Goal: Task Accomplishment & Management: Complete application form

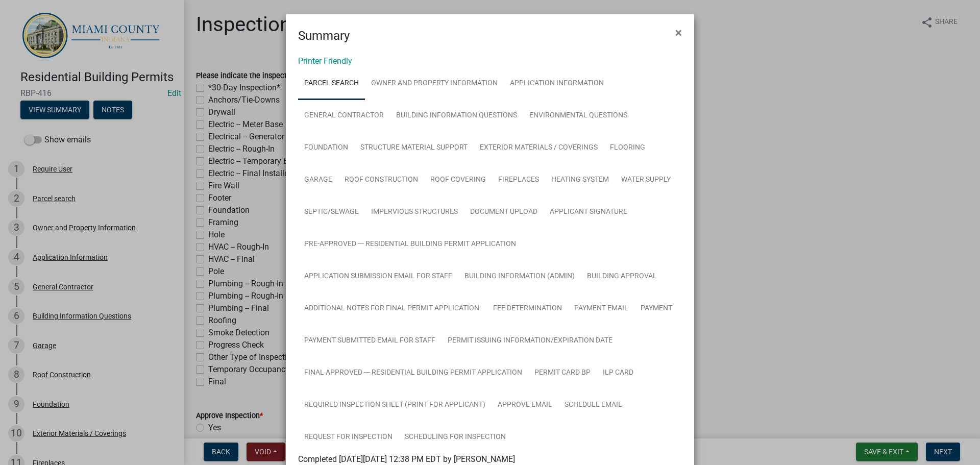
scroll to position [511, 0]
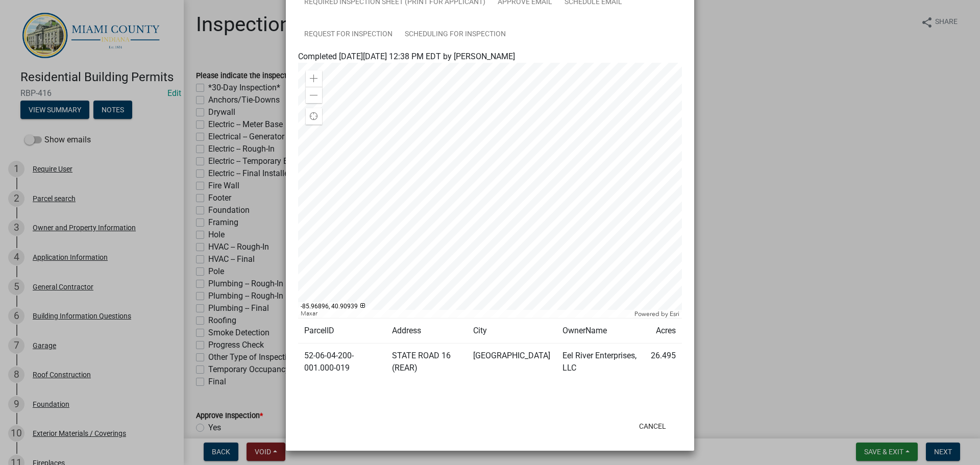
click at [724, 232] on ngb-modal-window "Summary × Printer Friendly Parcel search Owner and Property Information Applica…" at bounding box center [490, 232] width 980 height 465
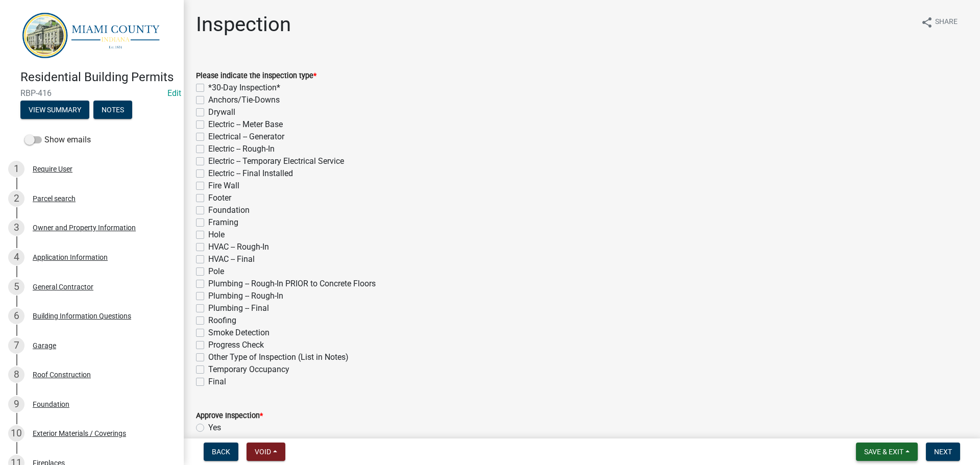
click at [884, 448] on span "Save & Exit" at bounding box center [883, 452] width 39 height 8
click at [854, 426] on button "Save & Exit" at bounding box center [877, 422] width 82 height 25
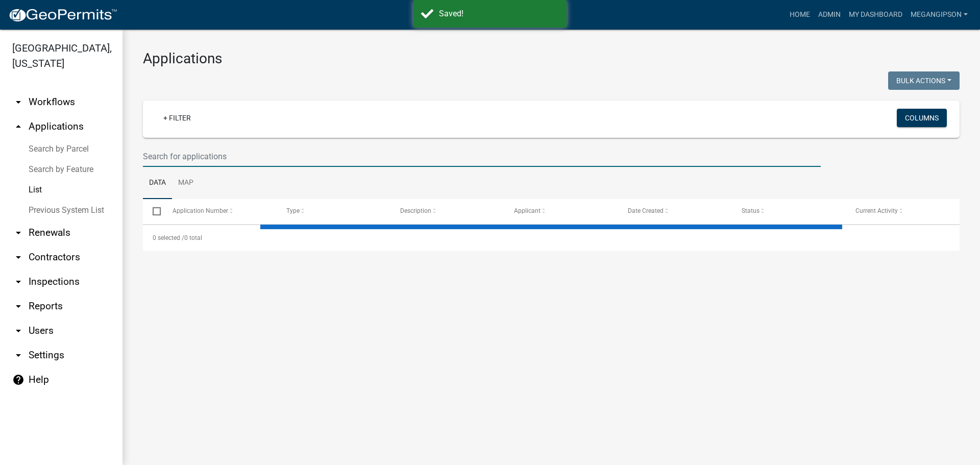
click at [188, 167] on input "text" at bounding box center [482, 156] width 678 height 21
select select "3: 100"
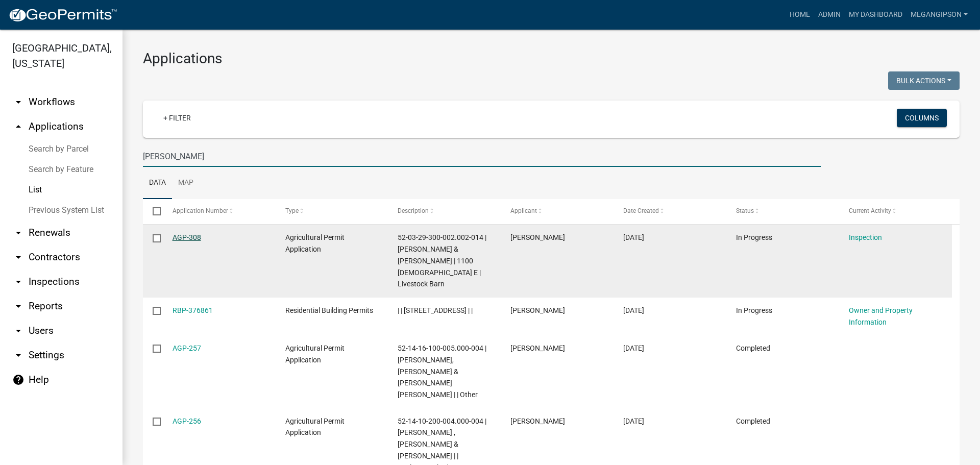
type input "[PERSON_NAME]"
click at [196, 241] on link "AGP-308" at bounding box center [187, 237] width 29 height 8
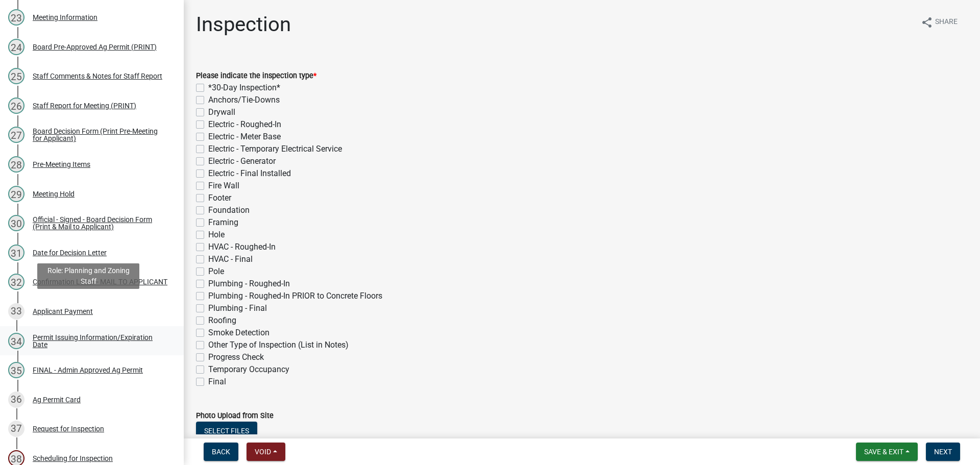
scroll to position [1145, 0]
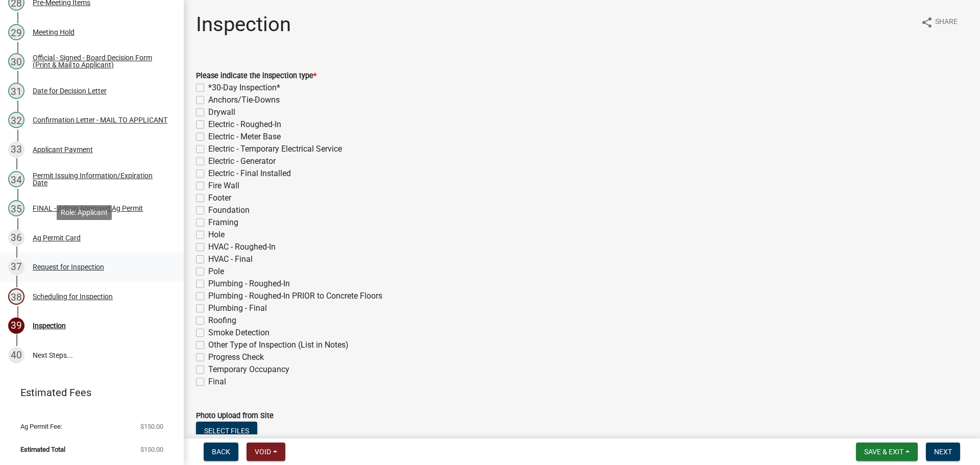
click at [81, 263] on div "Request for Inspection" at bounding box center [68, 266] width 71 height 7
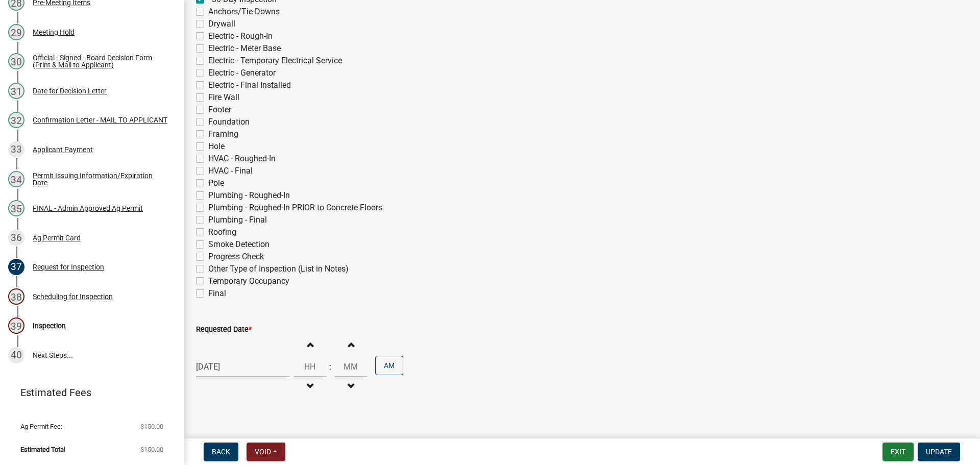
scroll to position [408, 0]
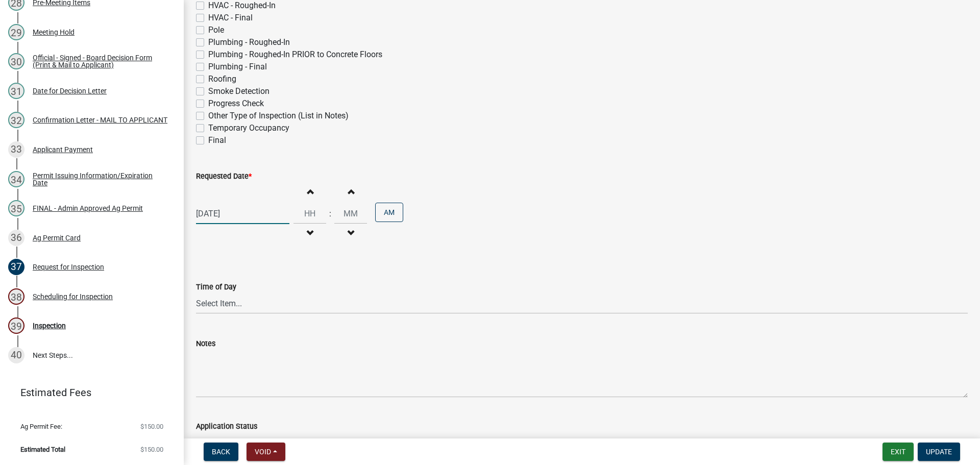
click at [224, 224] on div "[DATE]" at bounding box center [242, 213] width 93 height 21
select select "9"
select select "2025"
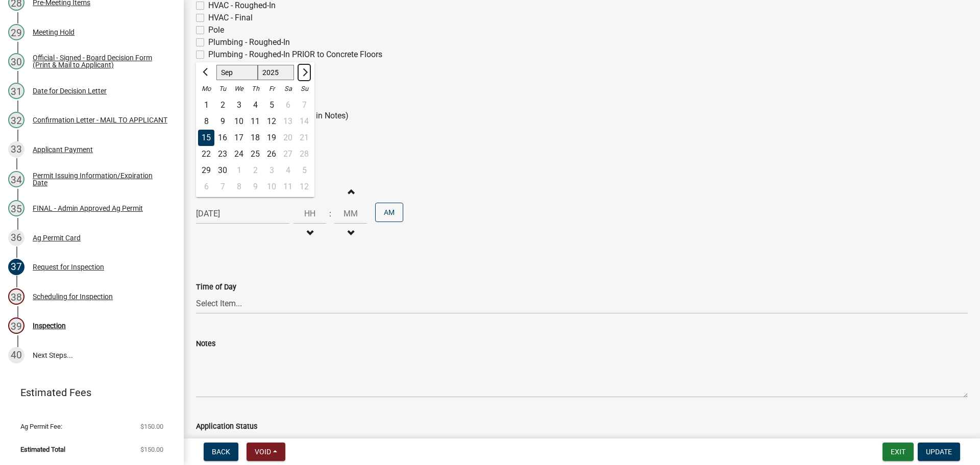
click at [308, 76] on span "Next month" at bounding box center [304, 72] width 8 height 8
select select "10"
click at [263, 130] on div "9" at bounding box center [255, 121] width 16 height 16
type input "[DATE]"
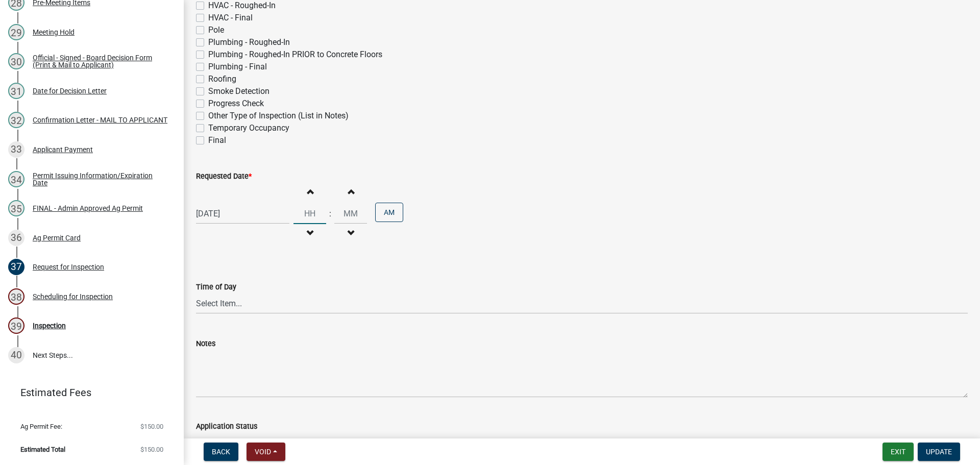
click at [325, 224] on input "Hours" at bounding box center [310, 213] width 33 height 21
type input "10"
type input "30"
click at [604, 245] on div "[DATE] Increment hours 10 Decrement hours : Increment minutes 30 Decrement minu…" at bounding box center [582, 213] width 772 height 63
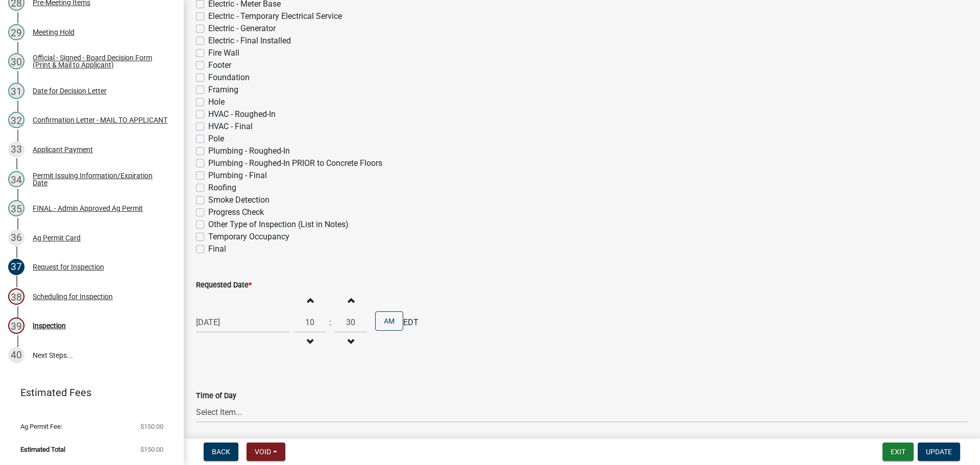
scroll to position [153, 0]
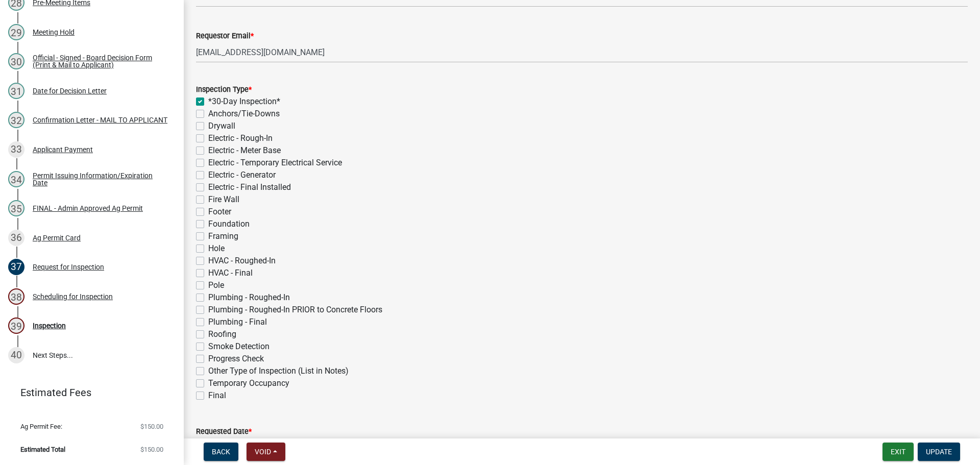
click at [206, 108] on div "*30-Day Inspection*" at bounding box center [582, 101] width 772 height 12
click at [208, 108] on label "*30-Day Inspection*" at bounding box center [244, 101] width 72 height 12
click at [208, 102] on input "*30-Day Inspection*" at bounding box center [211, 98] width 7 height 7
checkbox input "false"
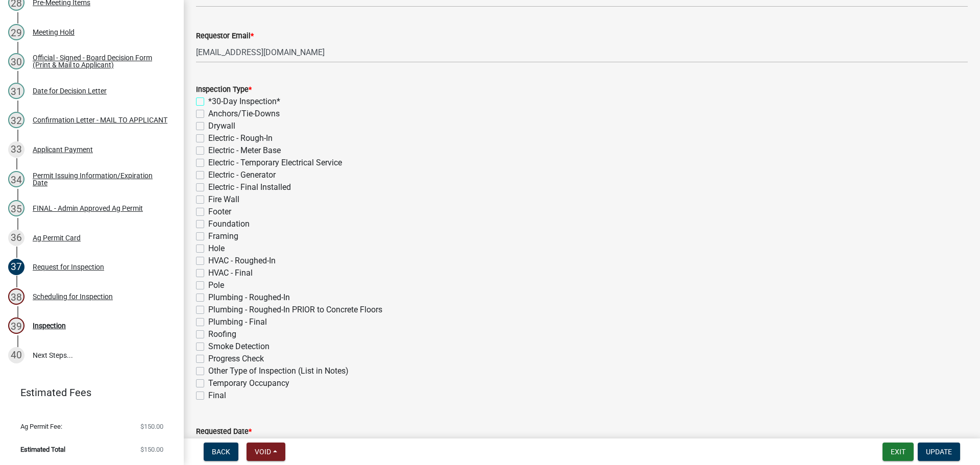
checkbox input "false"
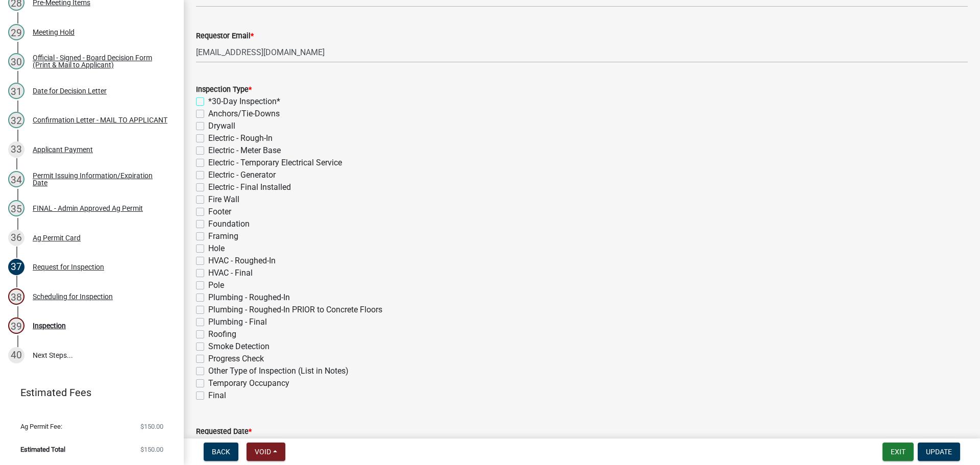
checkbox input "false"
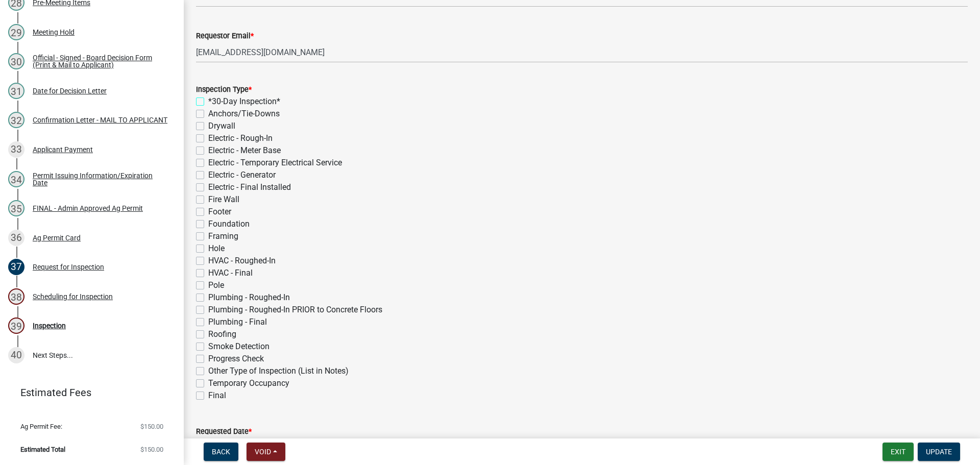
checkbox input "false"
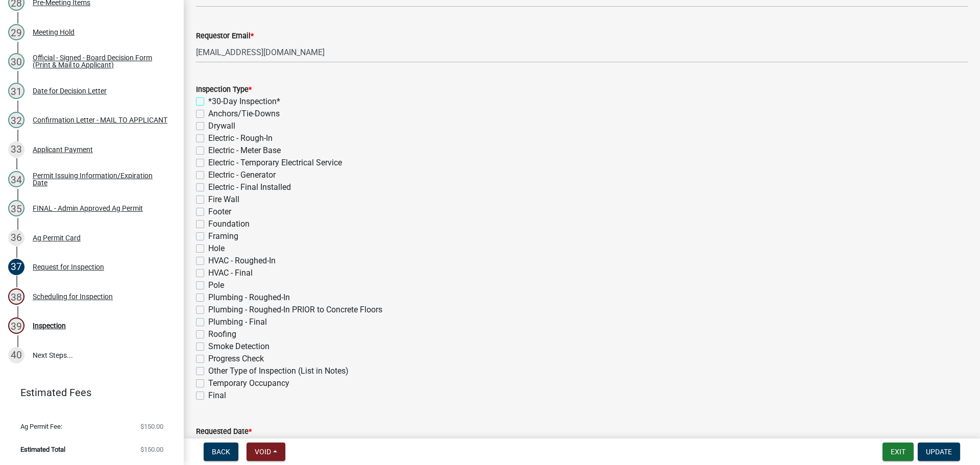
checkbox input "false"
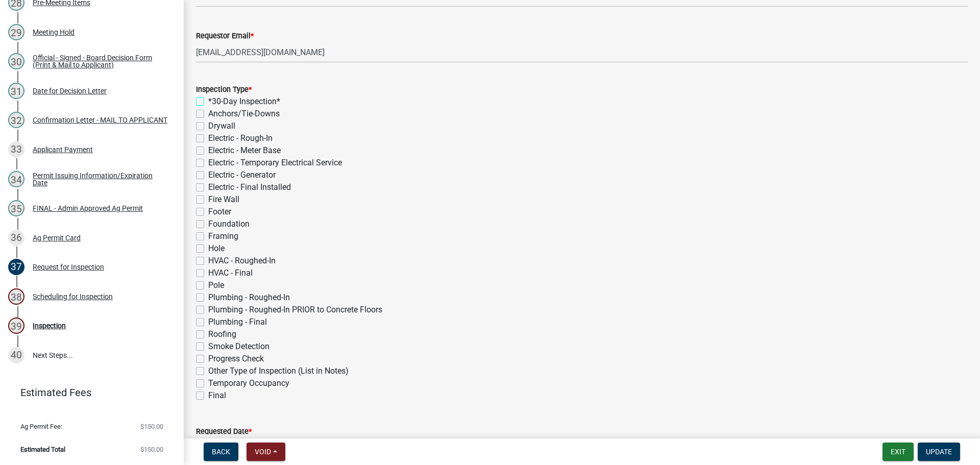
checkbox input "false"
click at [208, 255] on label "Hole" at bounding box center [216, 248] width 16 height 12
click at [208, 249] on input "Hole" at bounding box center [211, 245] width 7 height 7
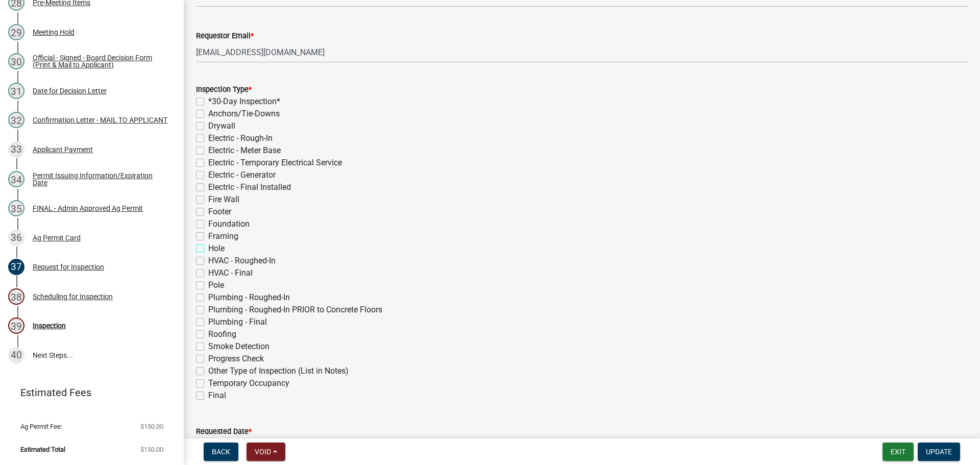
checkbox input "true"
checkbox input "false"
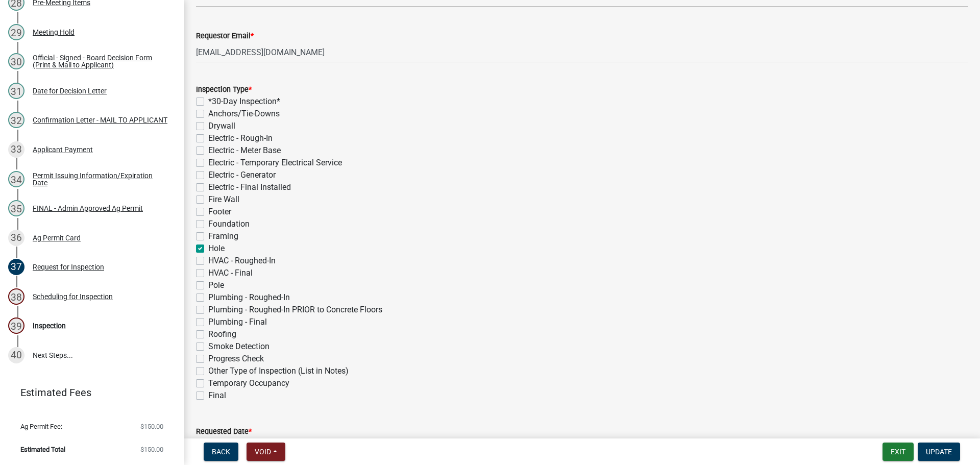
checkbox input "false"
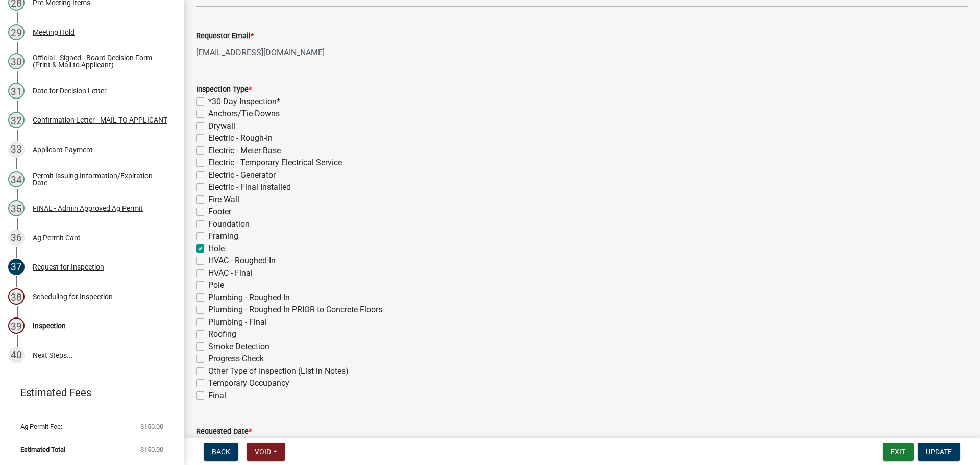
checkbox input "false"
checkbox input "true"
checkbox input "false"
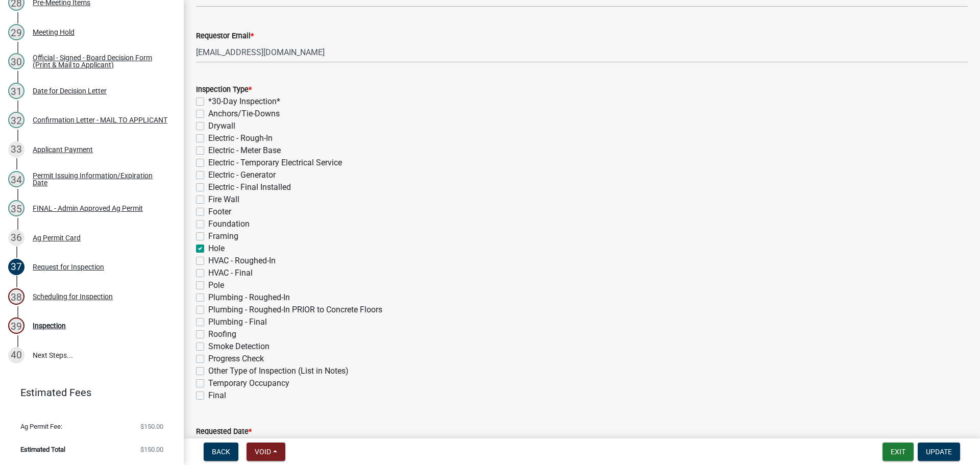
checkbox input "false"
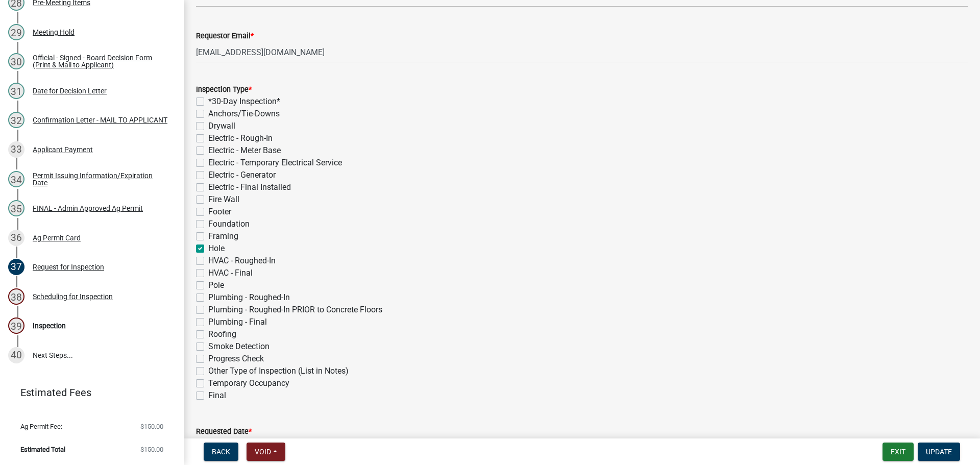
checkbox input "false"
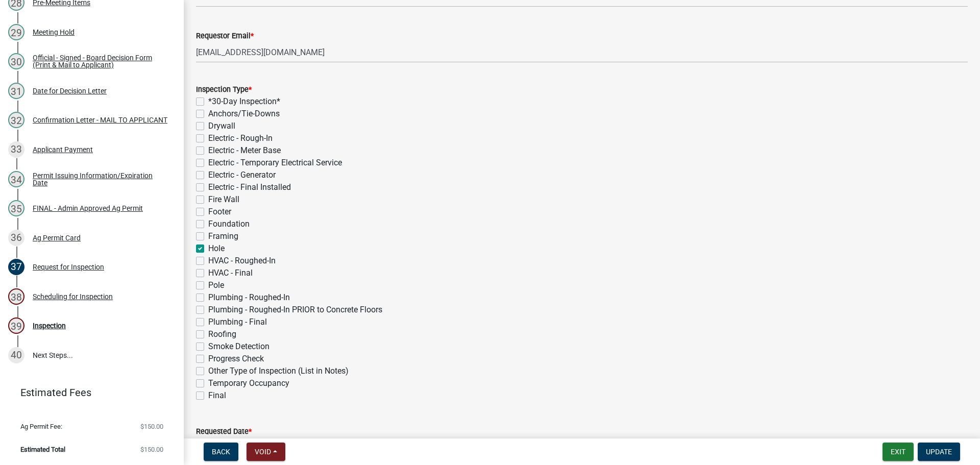
checkbox input "false"
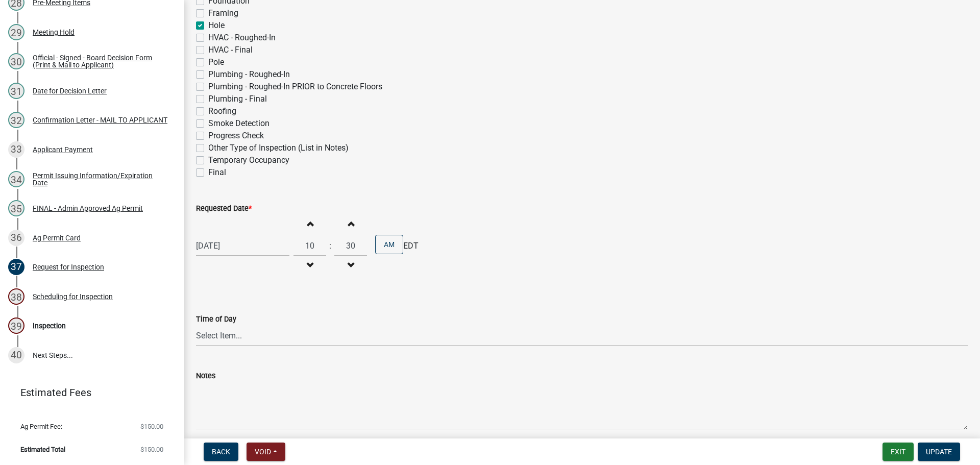
scroll to position [459, 0]
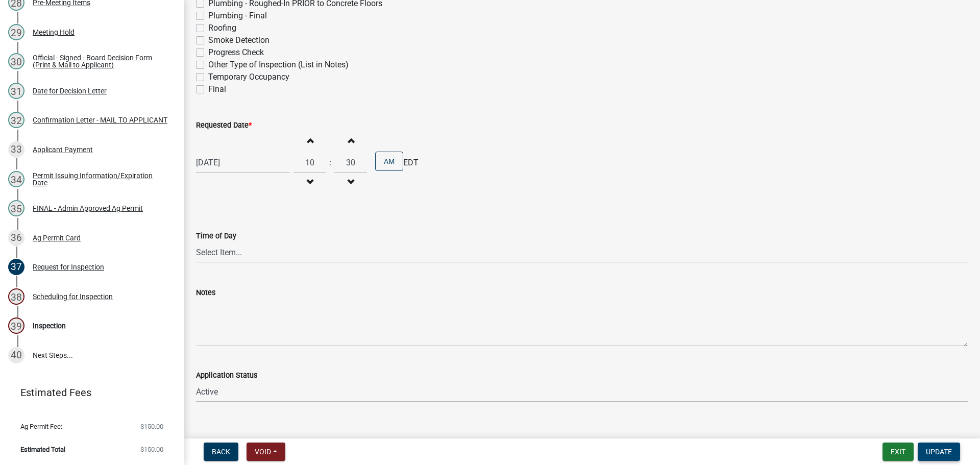
click at [939, 449] on span "Update" at bounding box center [939, 452] width 26 height 8
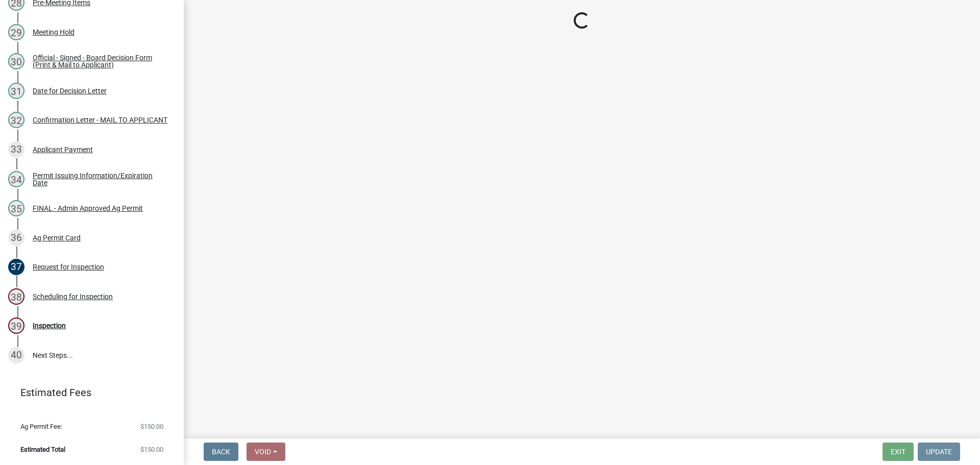
scroll to position [0, 0]
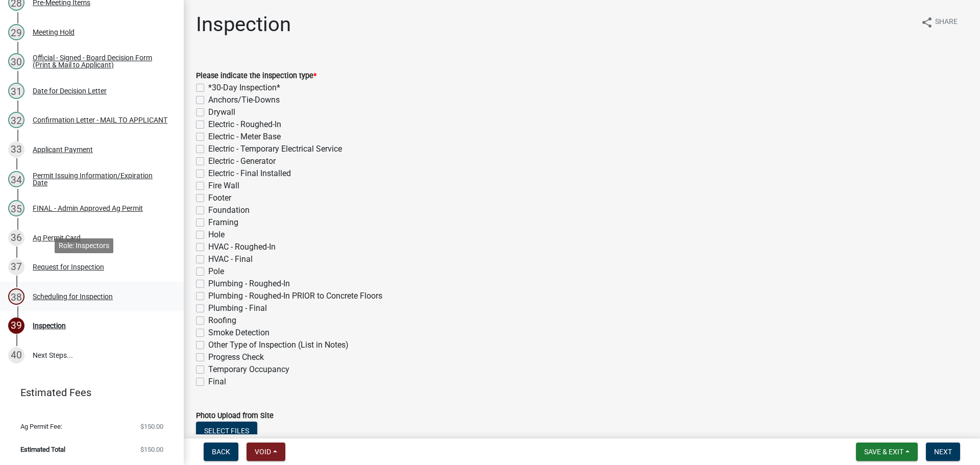
click at [89, 293] on div "Scheduling for Inspection" at bounding box center [73, 296] width 80 height 7
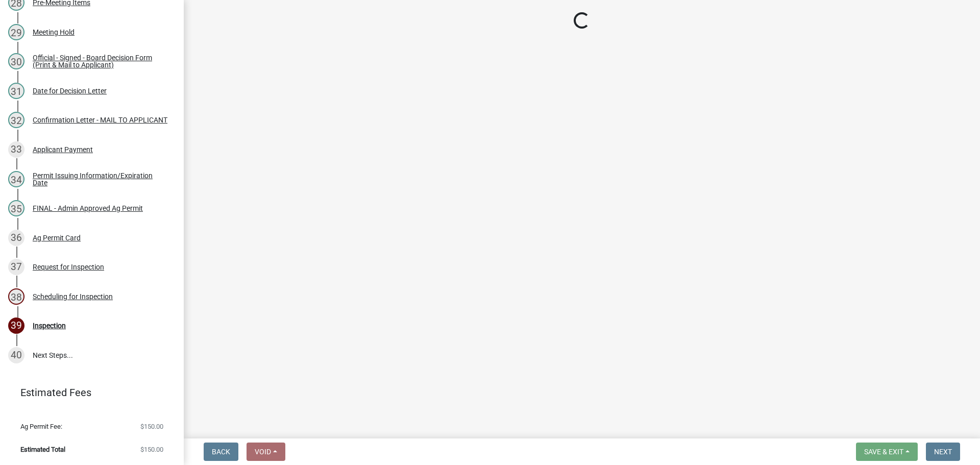
select select "25b75ae6-03c7-4280-9b34-fcf63005d5e5"
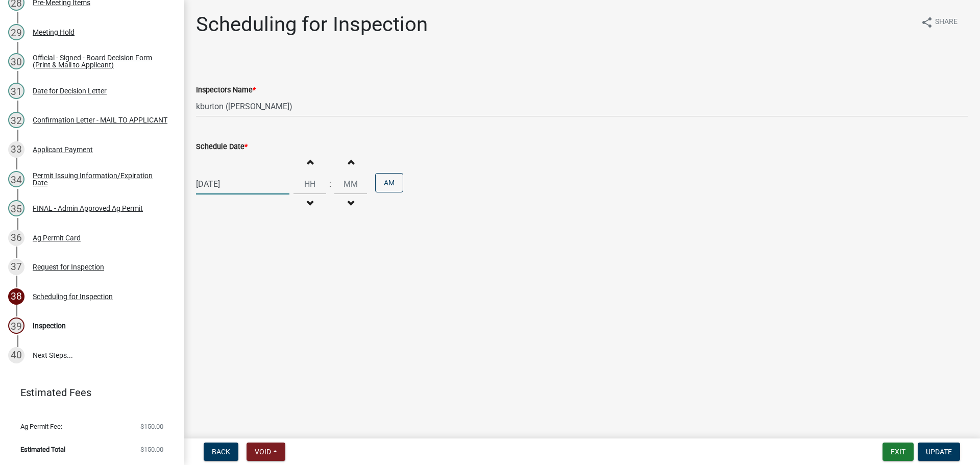
click at [229, 195] on div "[DATE]" at bounding box center [242, 184] width 93 height 21
select select "10"
select select "2025"
click at [263, 272] on div "9" at bounding box center [255, 263] width 16 height 16
type input "[DATE]"
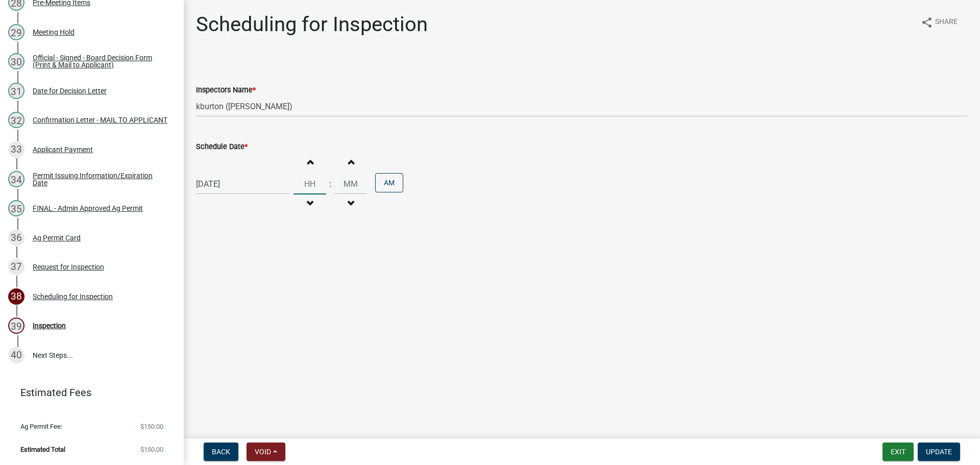
click at [318, 195] on input "Hours" at bounding box center [310, 184] width 33 height 21
type input "10"
type input "30"
click at [564, 215] on div "[DATE] Increment hours 10 Decrement hours : Increment minutes 30 Decrement minu…" at bounding box center [582, 184] width 772 height 63
click at [936, 455] on button "Update" at bounding box center [939, 452] width 42 height 18
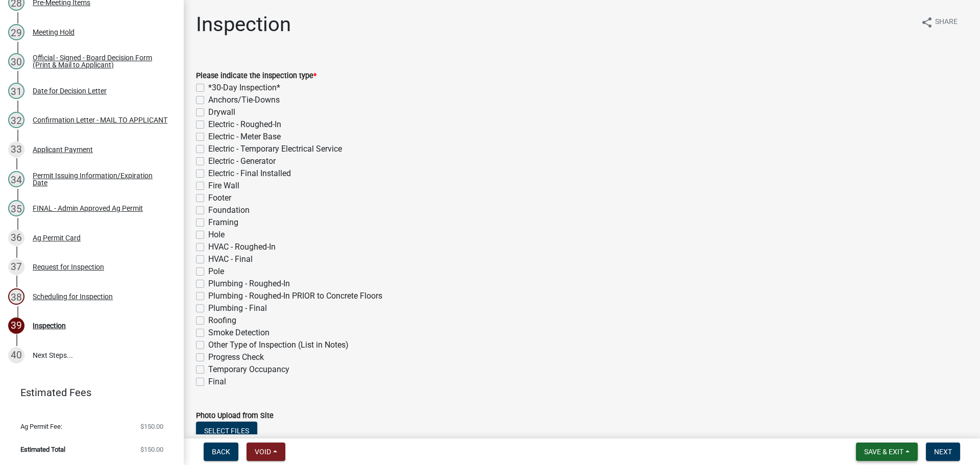
click at [891, 449] on span "Save & Exit" at bounding box center [883, 452] width 39 height 8
click at [849, 422] on button "Save & Exit" at bounding box center [877, 422] width 82 height 25
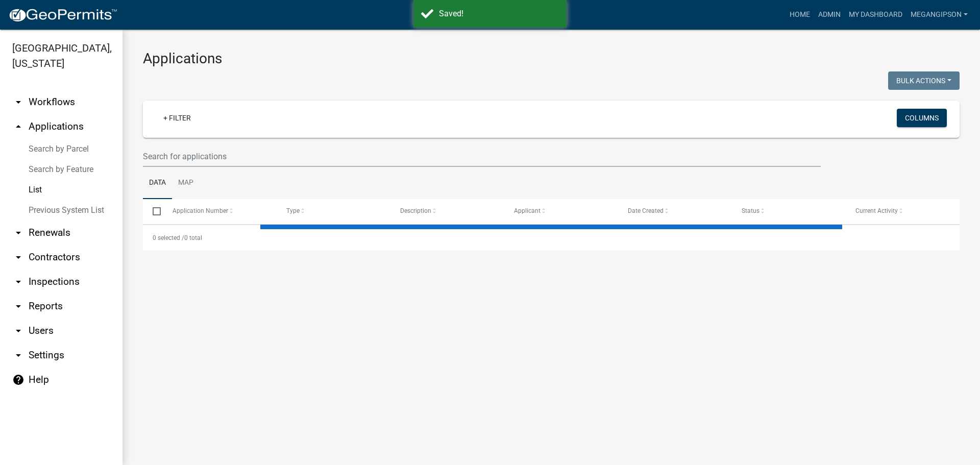
select select "3: 100"
